Goal: Information Seeking & Learning: Find specific fact

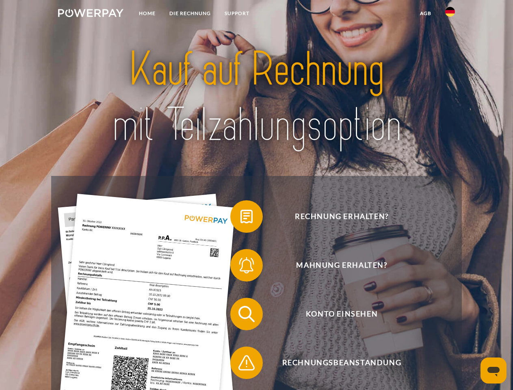
click at [91, 14] on img at bounding box center [90, 13] width 65 height 8
click at [450, 14] on img at bounding box center [451, 12] width 10 height 10
click at [426, 13] on link "agb" at bounding box center [425, 13] width 25 height 15
click at [241, 218] on span at bounding box center [234, 216] width 41 height 41
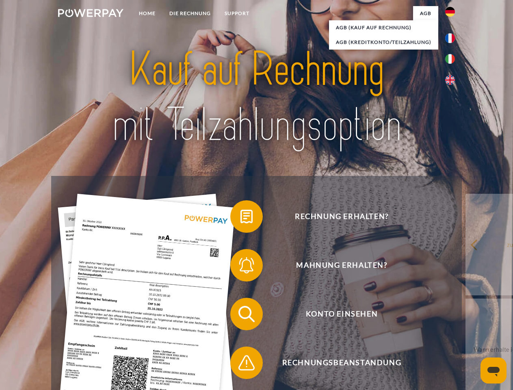
click at [241, 267] on span at bounding box center [234, 265] width 41 height 41
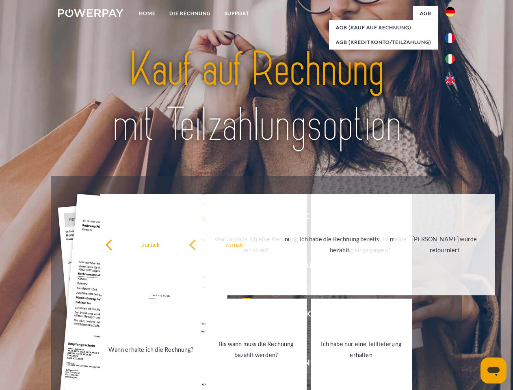
click at [311, 365] on link "Ich habe nur eine Teillieferung erhalten" at bounding box center [361, 350] width 101 height 102
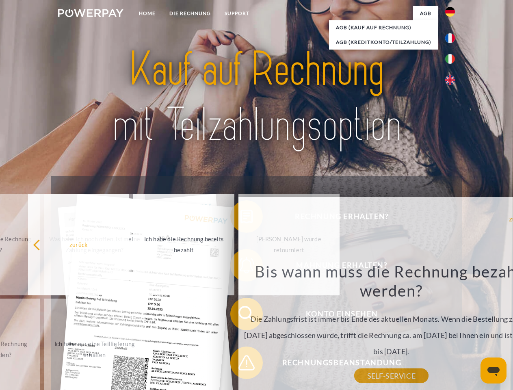
click at [494, 371] on icon "Messaging-Fenster öffnen" at bounding box center [494, 372] width 12 height 10
